Goal: Check status: Check status

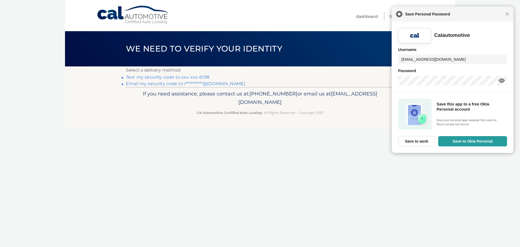
click at [198, 75] on link "Text my security code to xxx-xxx-6198" at bounding box center [167, 76] width 83 height 5
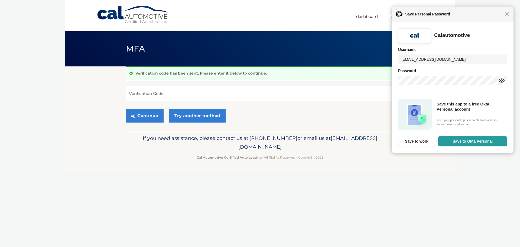
click at [208, 96] on input "Verification Code" at bounding box center [260, 94] width 268 height 14
type input "652792"
click at [148, 112] on button "Continue" at bounding box center [145, 116] width 38 height 14
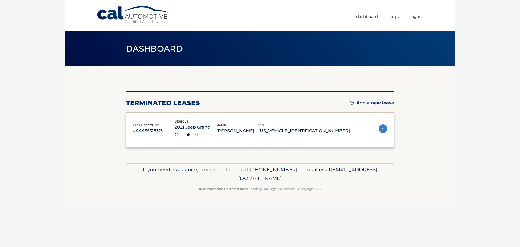
click at [509, 13] on body "Cal Automotive Menu Dashboard FAQ's Logout" at bounding box center [260, 123] width 520 height 247
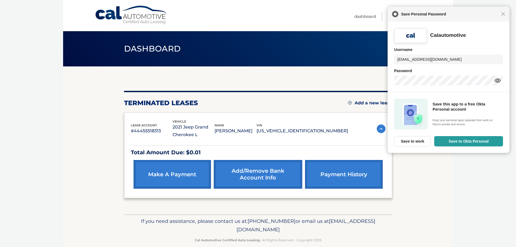
click at [504, 17] on div "Close Save Personal Password" at bounding box center [449, 13] width 122 height 15
click at [504, 17] on div "Close Save Personal Password" at bounding box center [447, 13] width 123 height 15
click at [322, 173] on link "payment history" at bounding box center [343, 174] width 77 height 29
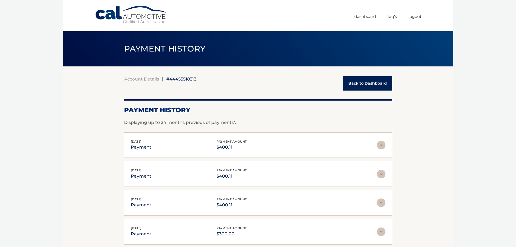
click at [503, 14] on body "Cal Automotive Menu Dashboard FAQ's Logout |" at bounding box center [258, 123] width 516 height 247
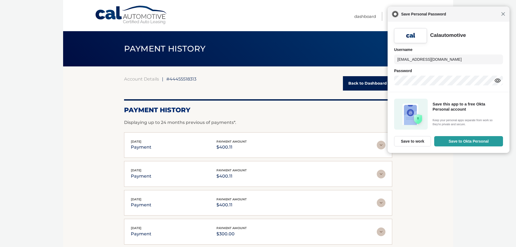
click at [504, 14] on span "Close" at bounding box center [503, 14] width 4 height 4
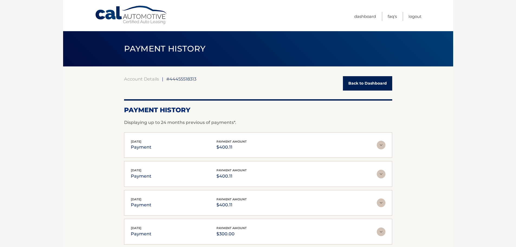
click at [373, 85] on link "Back to Dashboard" at bounding box center [367, 83] width 49 height 14
